Goal: Navigation & Orientation: Find specific page/section

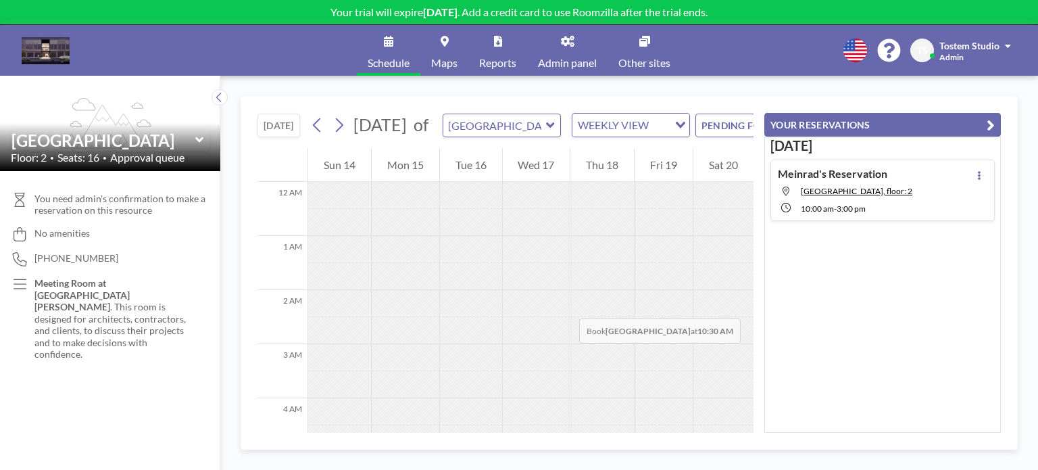
scroll to position [473, 0]
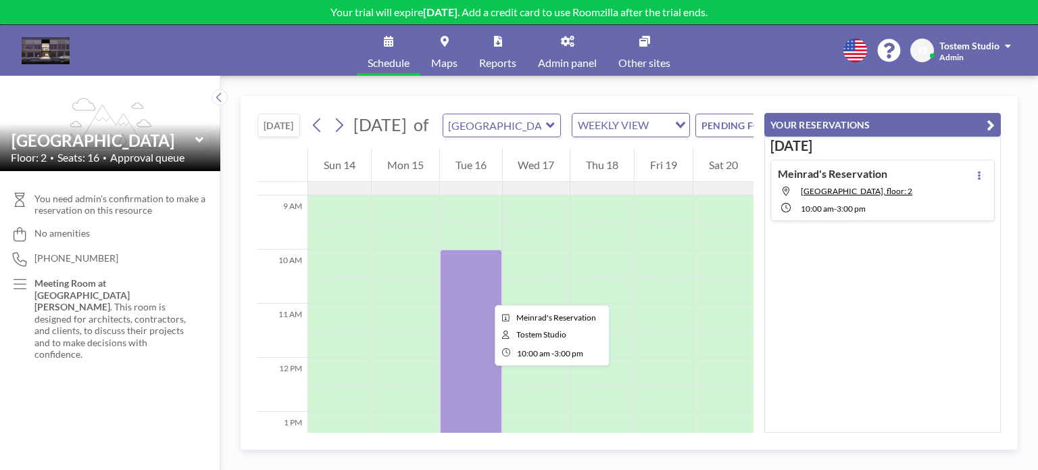
click at [484, 293] on div at bounding box center [471, 384] width 62 height 270
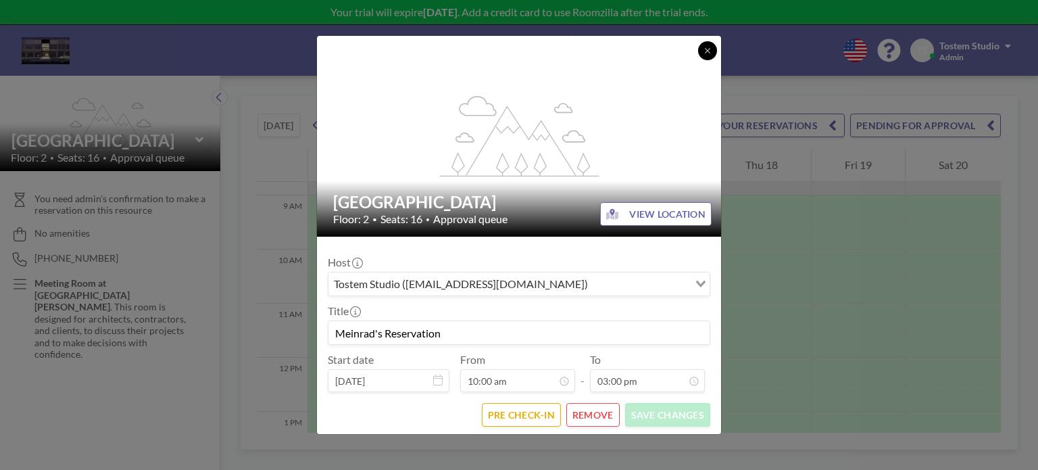
click at [710, 47] on icon at bounding box center [707, 51] width 8 height 8
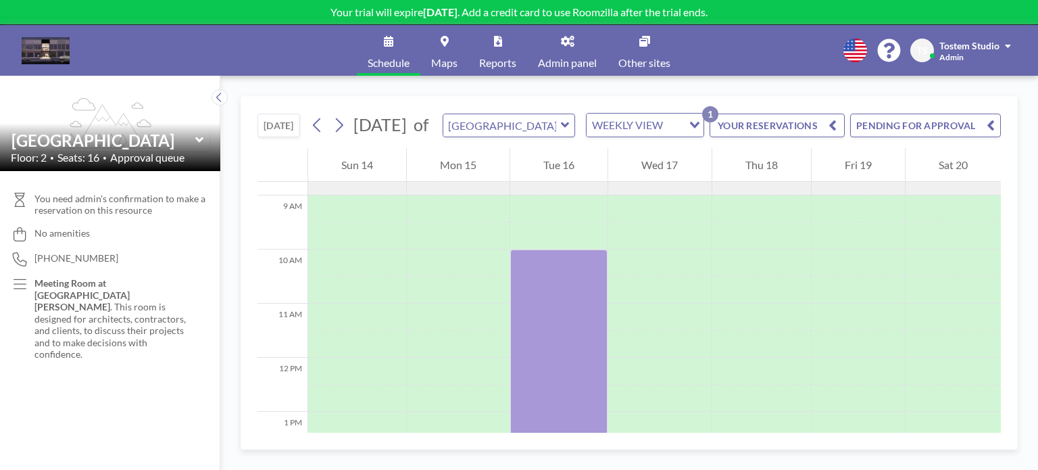
click at [897, 136] on button "PENDING FOR APPROVAL" at bounding box center [925, 126] width 151 height 24
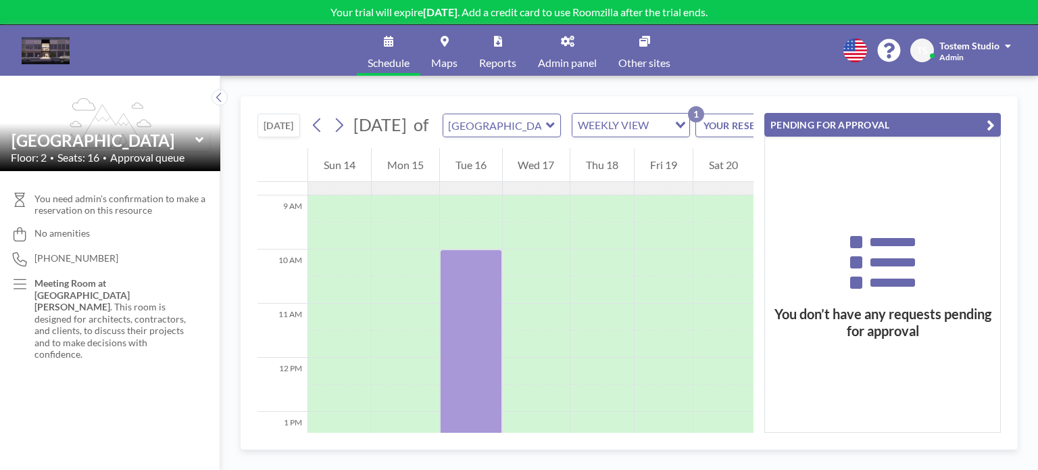
click at [197, 138] on icon at bounding box center [199, 140] width 9 height 14
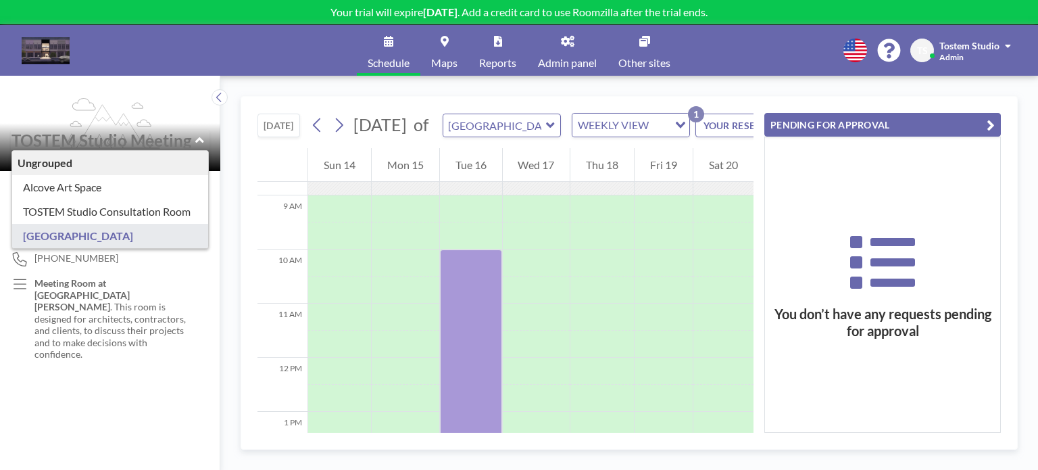
click at [207, 114] on div "flex-grow: 1.2;" at bounding box center [110, 123] width 220 height 95
click at [143, 345] on p "Meeting Room at 2nd Floor TOSTEM Studio Alam Sutera . This room is designed for…" at bounding box center [113, 318] width 159 height 83
click at [186, 332] on p "Meeting Room at 2nd Floor TOSTEM Studio Alam Sutera . This room is designed for…" at bounding box center [113, 318] width 159 height 83
drag, startPoint x: 166, startPoint y: 369, endPoint x: 188, endPoint y: 317, distance: 56.6
click at [166, 368] on div "You need admin's confirmation to make a reservation on this resource No ameniti…" at bounding box center [110, 320] width 220 height 299
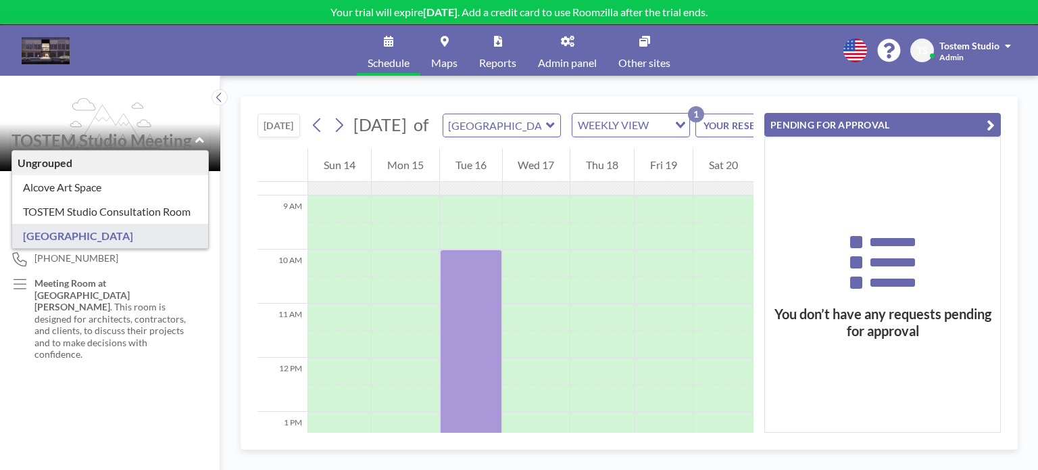
click at [196, 143] on icon at bounding box center [199, 140] width 9 height 14
type input "[GEOGRAPHIC_DATA]"
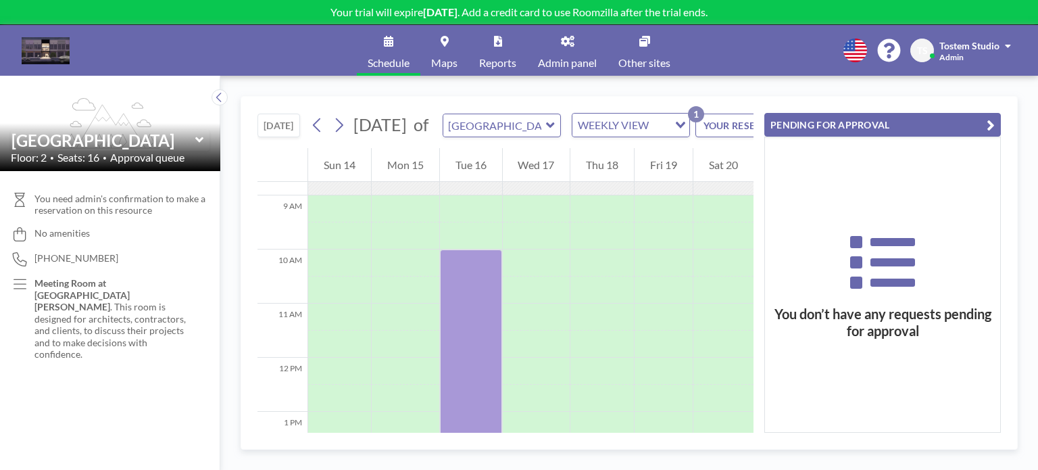
click at [191, 352] on div "You need admin's confirmation to make a reservation on this resource No ameniti…" at bounding box center [110, 320] width 220 height 299
click at [988, 124] on icon "button" at bounding box center [991, 125] width 8 height 16
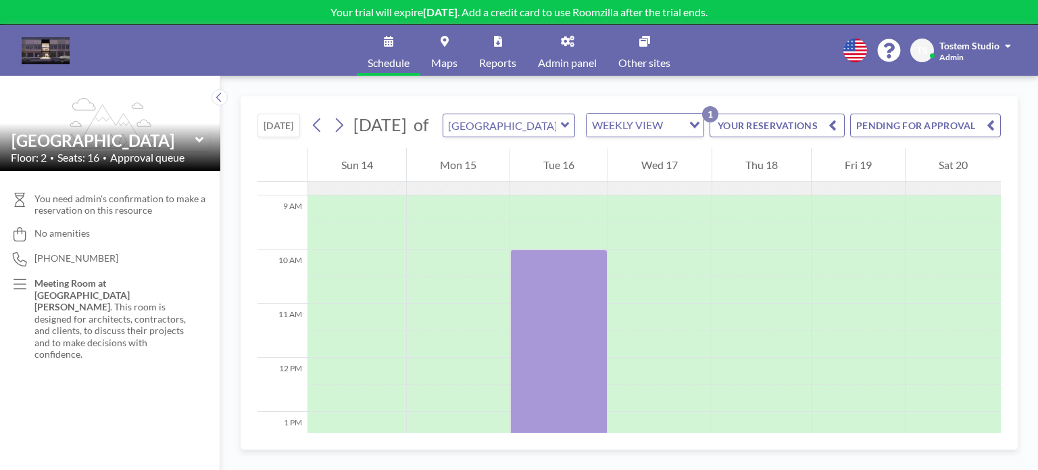
click at [497, 51] on link "Reports" at bounding box center [497, 50] width 59 height 51
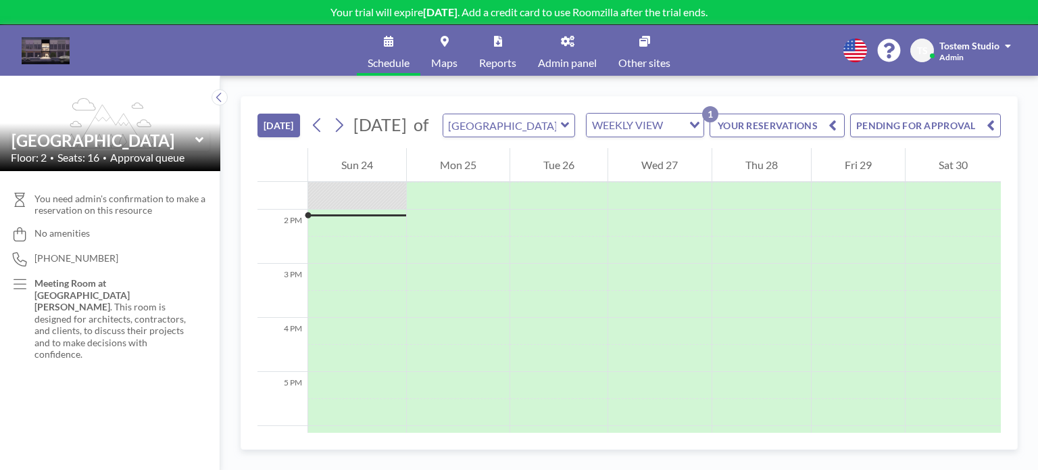
scroll to position [730, 0]
click at [643, 48] on link "Other sites" at bounding box center [644, 50] width 74 height 51
